Goal: Go to known website: Access a specific website the user already knows

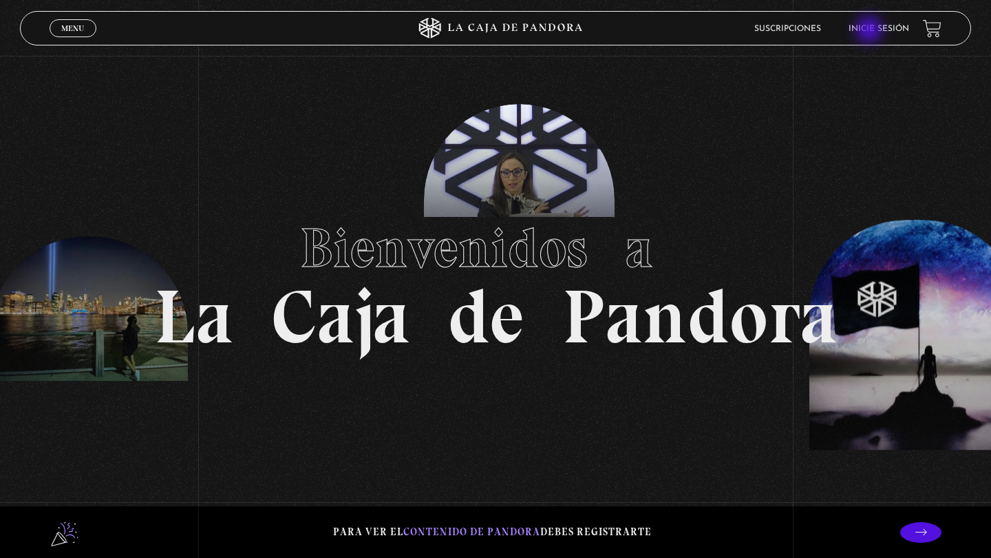
click at [871, 31] on link "Inicie sesión" at bounding box center [879, 29] width 61 height 8
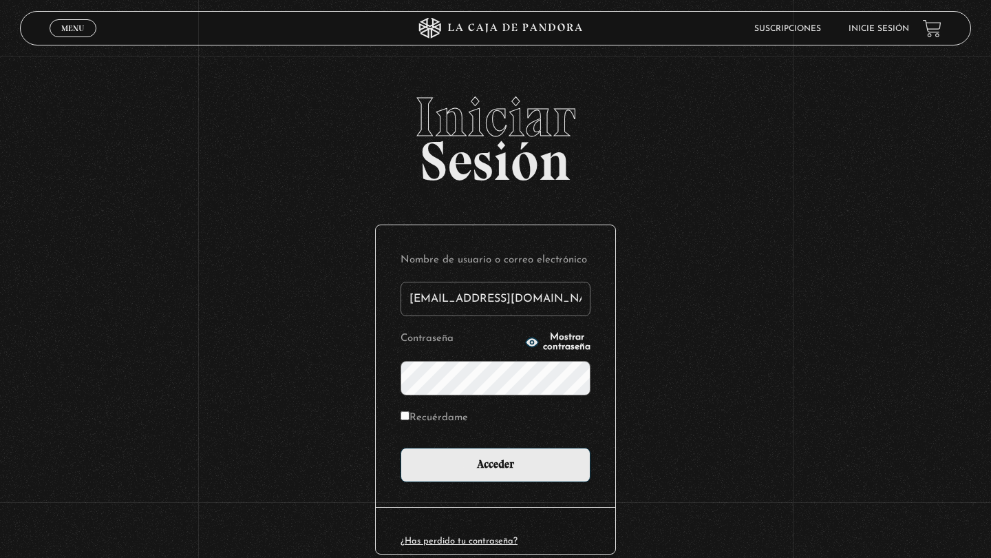
type input "[EMAIL_ADDRESS][DOMAIN_NAME]"
click at [496, 463] on input "Acceder" at bounding box center [496, 464] width 190 height 34
